Goal: Information Seeking & Learning: Learn about a topic

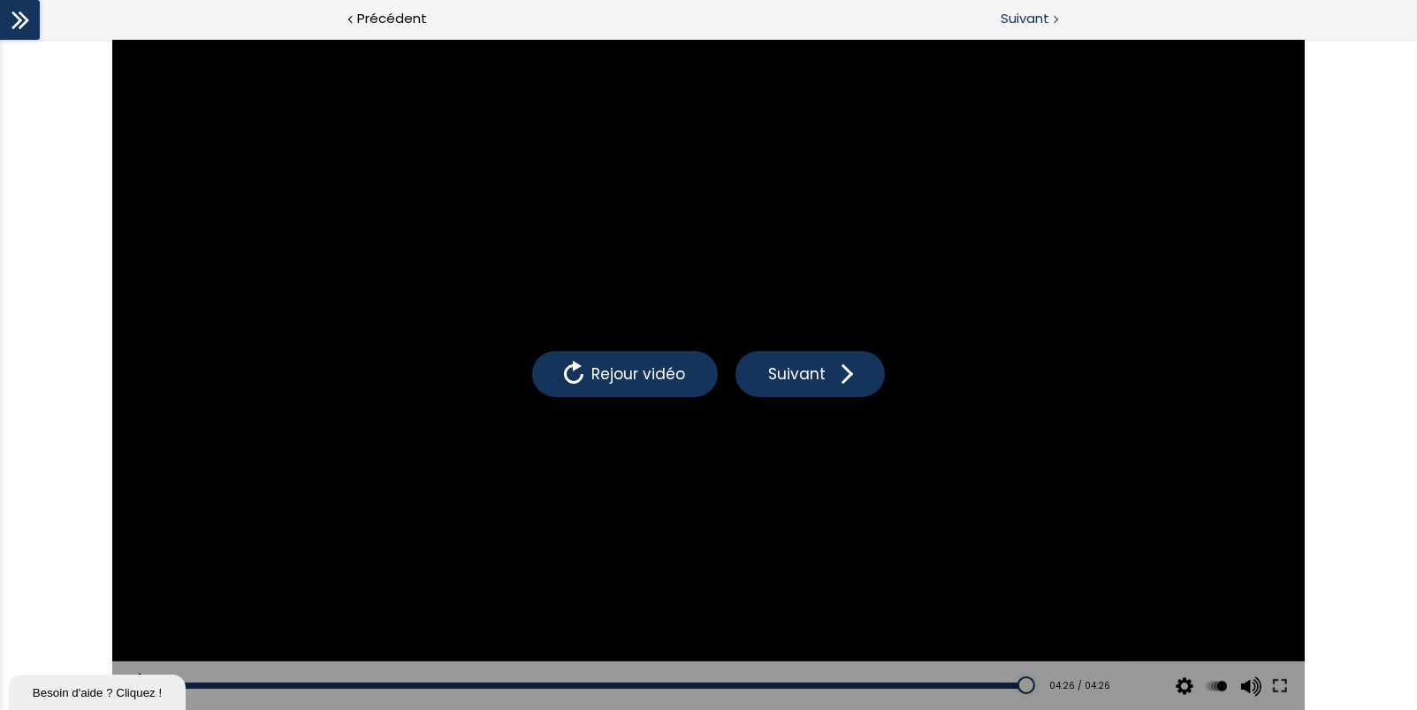
click at [1033, 23] on span "Suivant" at bounding box center [1025, 19] width 49 height 22
click at [1029, 23] on span "Suivant" at bounding box center [1025, 19] width 49 height 22
click at [8, 20] on icon at bounding box center [20, 20] width 27 height 27
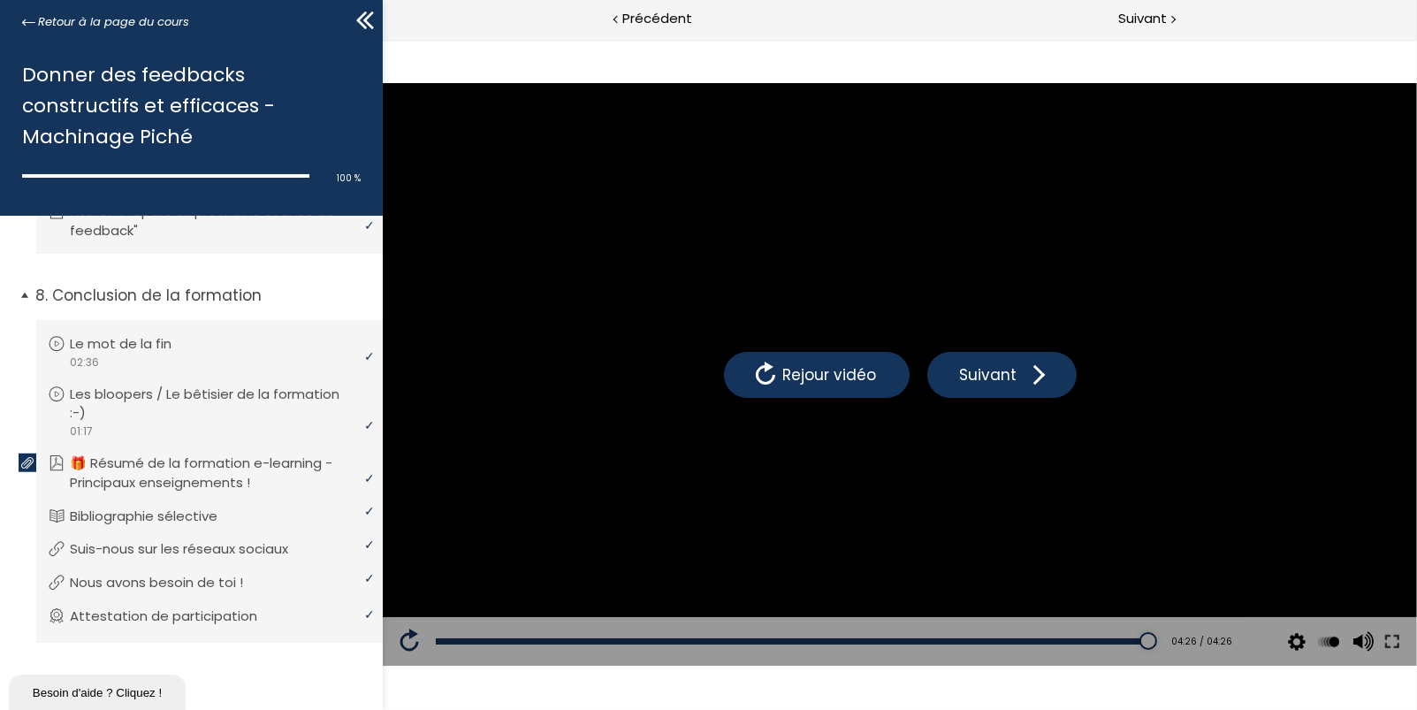
scroll to position [2320, 0]
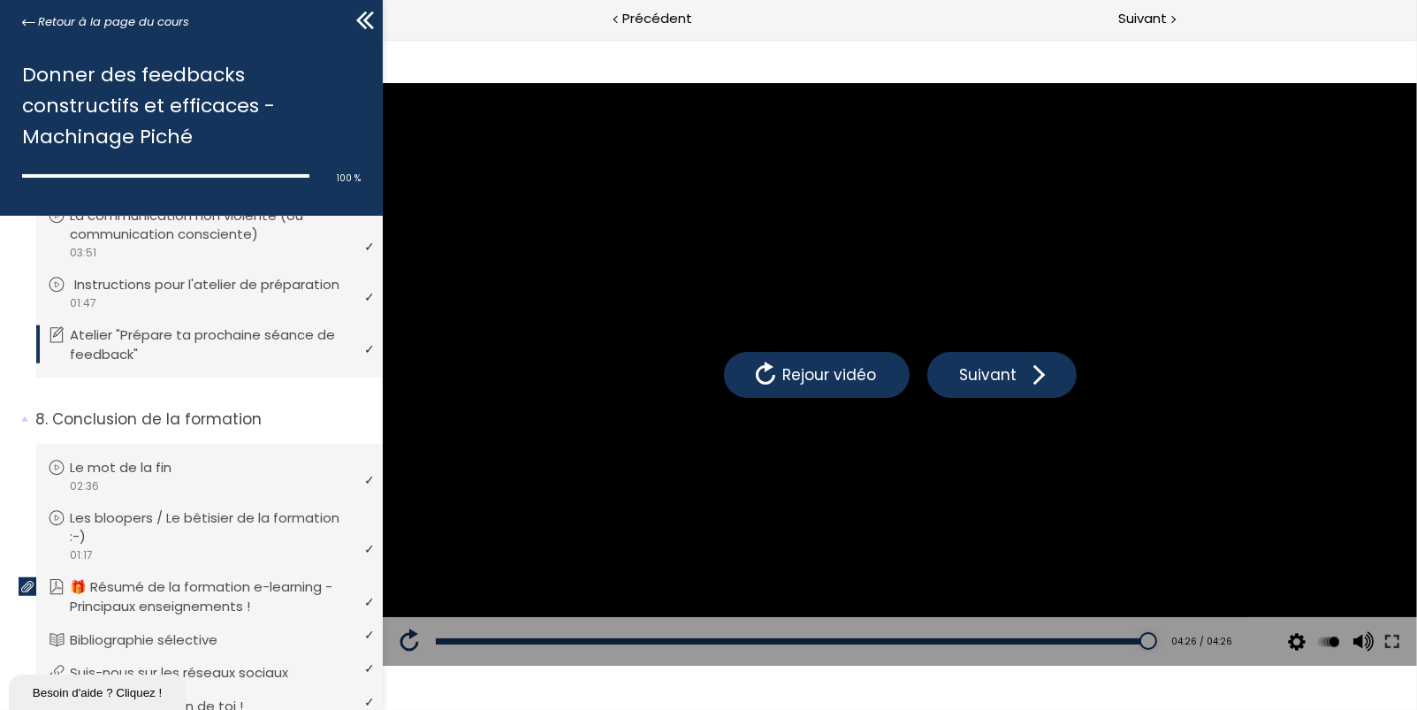
scroll to position [2586, 0]
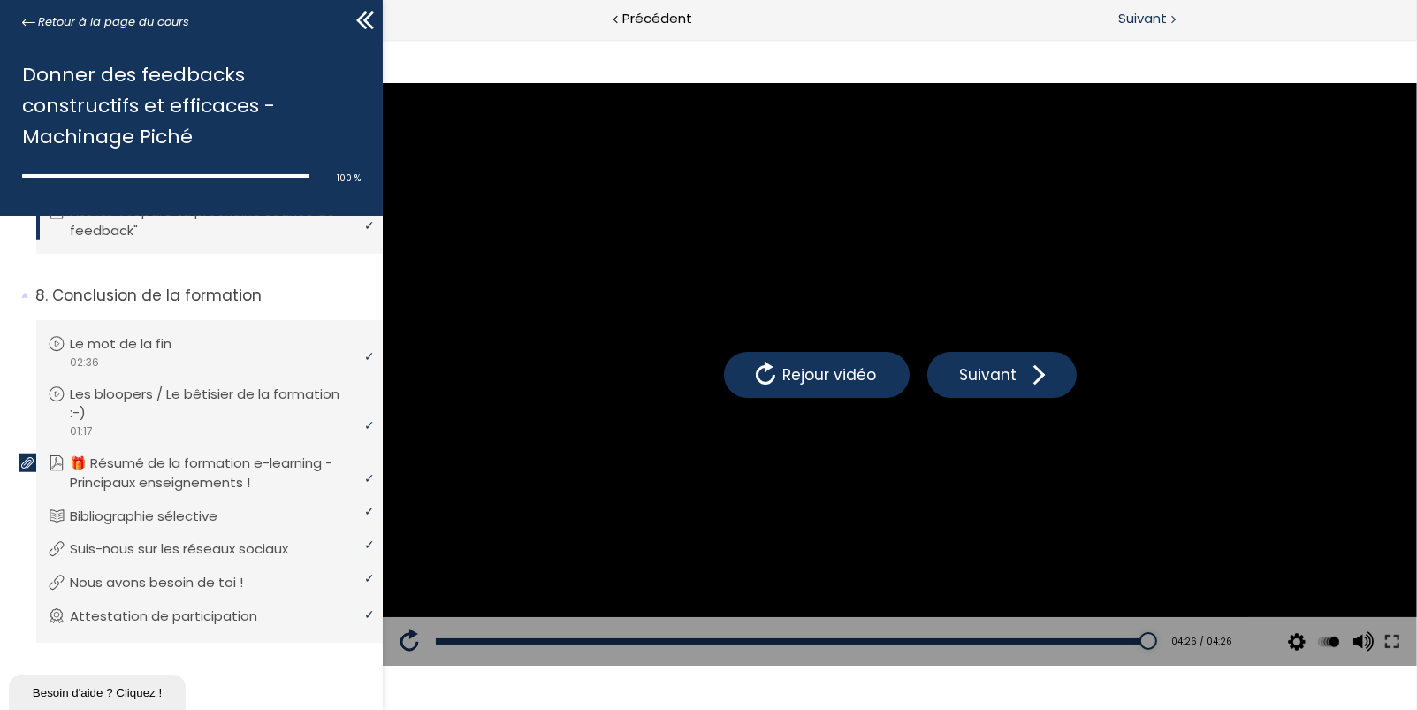
click at [1150, 19] on span "Suivant" at bounding box center [1143, 19] width 49 height 22
